Goal: Book appointment/travel/reservation

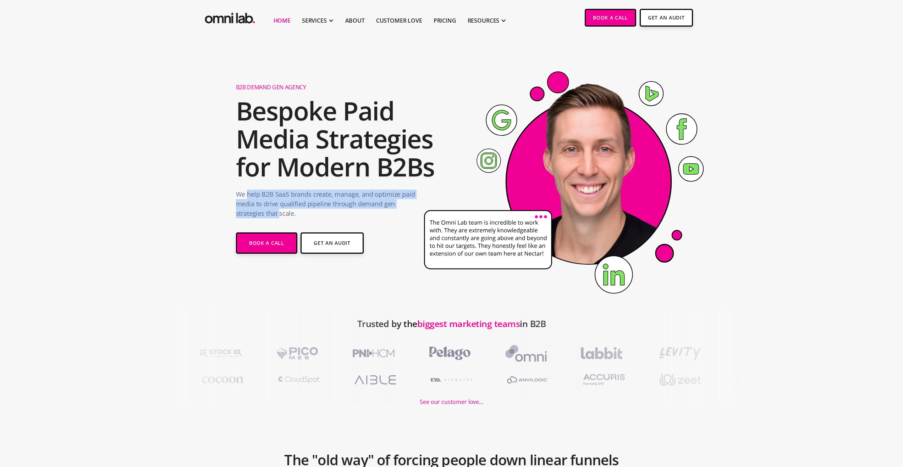
drag, startPoint x: 248, startPoint y: 194, endPoint x: 281, endPoint y: 212, distance: 37.1
click at [280, 212] on p "We help B2B SaaS brands create, manage, and optimize paid media to drive qualif…" at bounding box center [326, 206] width 180 height 32
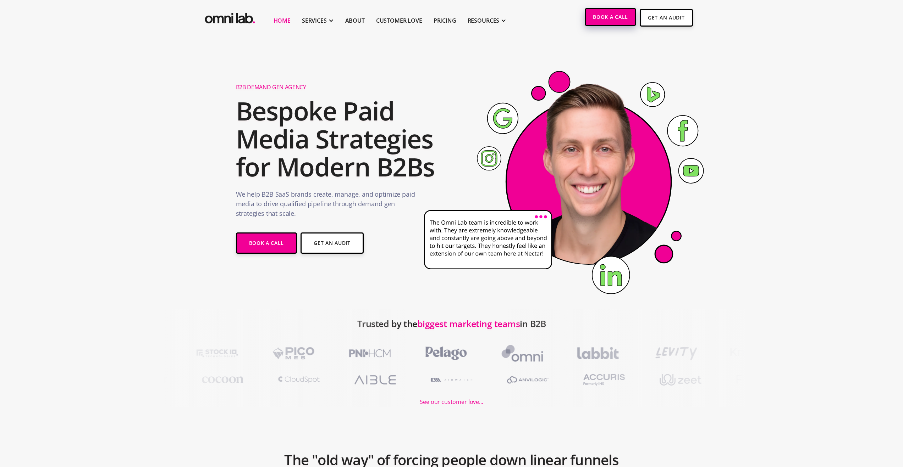
click at [615, 18] on link "Book a Call" at bounding box center [609, 17] width 51 height 18
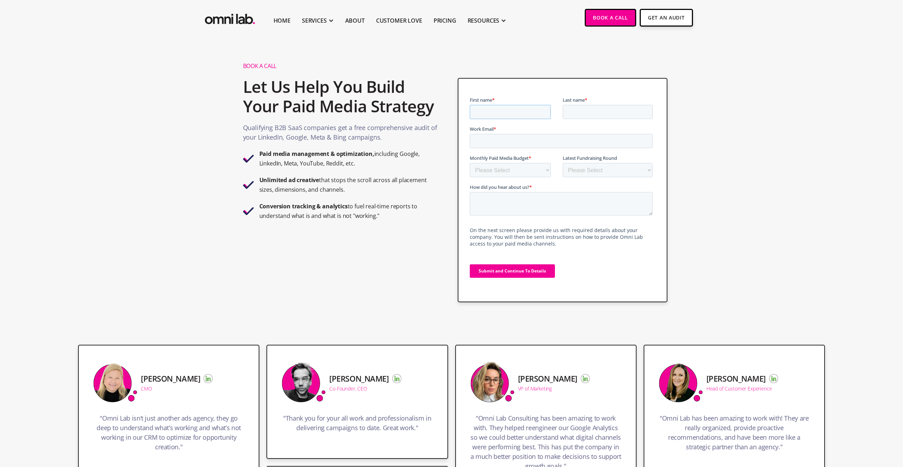
click at [491, 115] on input "First name *" at bounding box center [510, 112] width 81 height 14
type input "Ofer"
type input "Miller"
paste input "ofer.miller@testgorilla.com"
type input "ofer.miller@testgorilla.com"
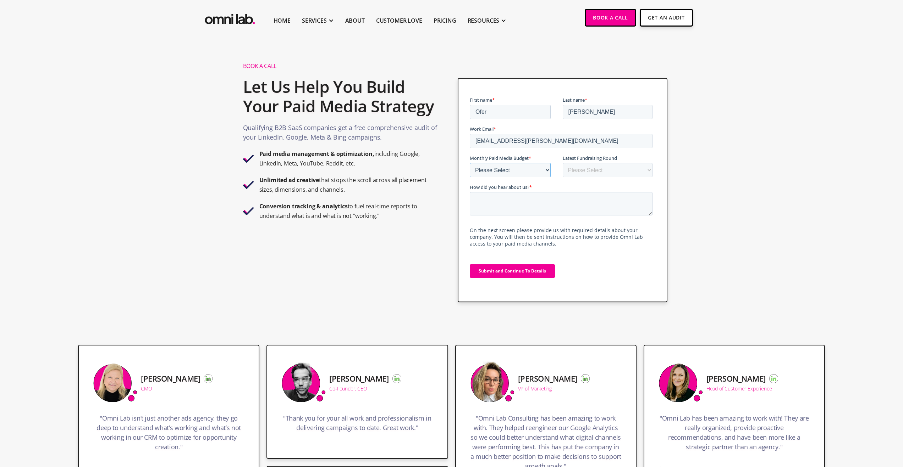
click at [518, 170] on select "Please Select $0 - $5,0000 $5,000 - $10,000 $10,000 - $25,000 $25,000 - $50,000…" at bounding box center [510, 170] width 81 height 14
select select "10000-25000"
click at [470, 163] on select "Please Select $0 - $5,0000 $5,000 - $10,000 $10,000 - $25,000 $25,000 - $50,000…" at bounding box center [510, 170] width 81 height 14
click at [527, 273] on input "Submit and Continue To Details" at bounding box center [512, 271] width 85 height 13
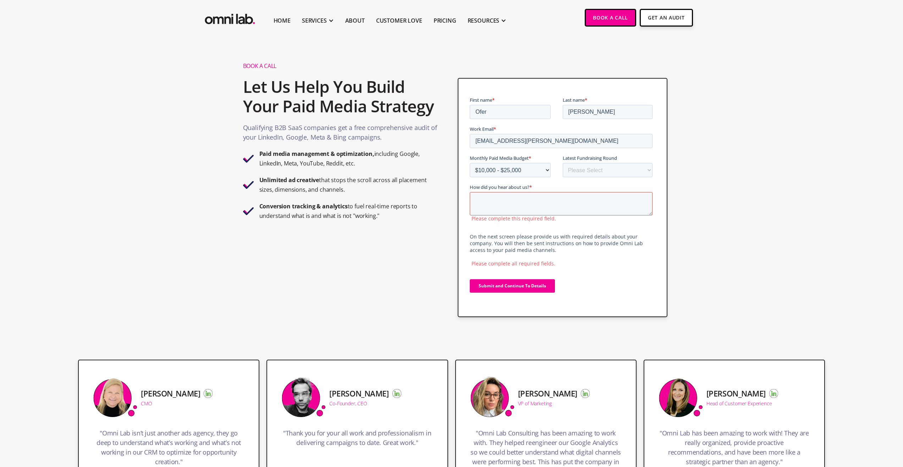
click at [519, 196] on textarea "How did you hear about us? *" at bounding box center [561, 203] width 183 height 23
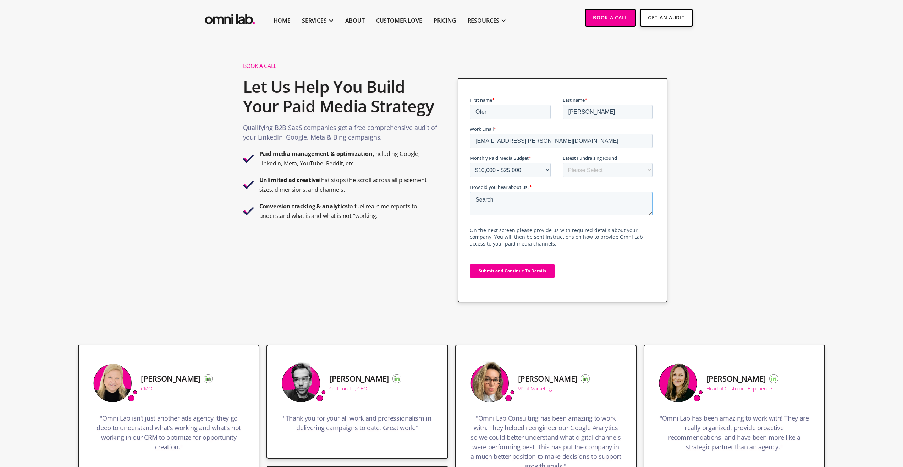
type textarea "Search"
click at [541, 270] on input "Submit and Continue To Details" at bounding box center [512, 271] width 85 height 13
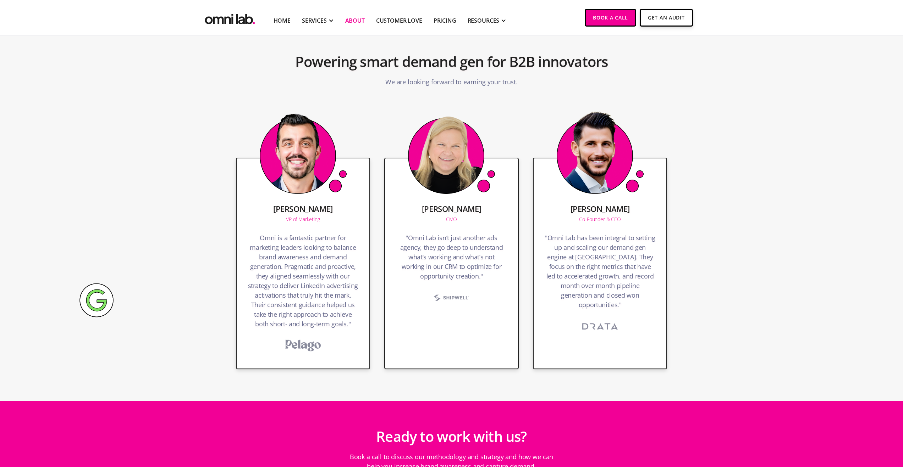
scroll to position [1158, 0]
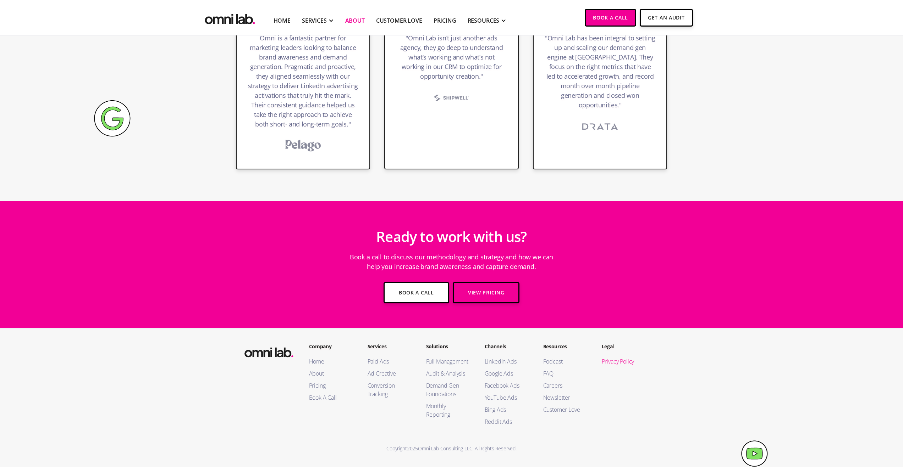
click at [627, 363] on link "Privacy Policy" at bounding box center [624, 362] width 44 height 9
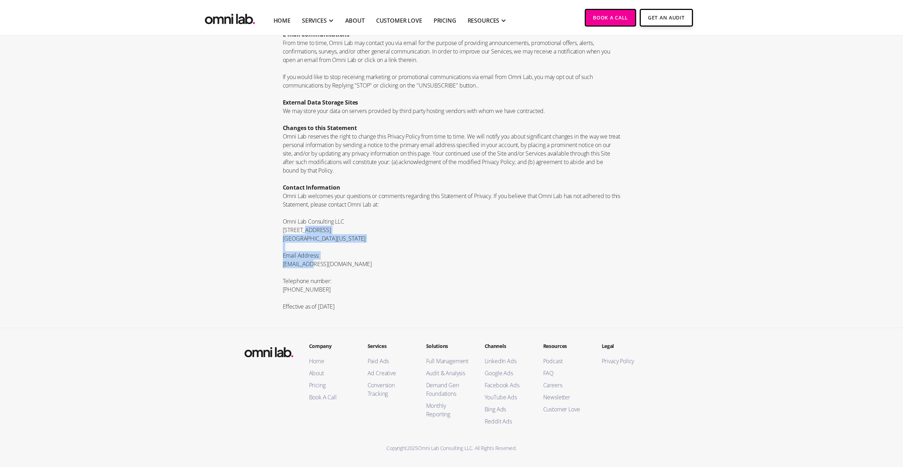
drag, startPoint x: 309, startPoint y: 264, endPoint x: 303, endPoint y: 233, distance: 31.6
click at [303, 232] on p "[STREET_ADDRESS]" at bounding box center [452, 230] width 338 height 9
